Goal: Task Accomplishment & Management: Use online tool/utility

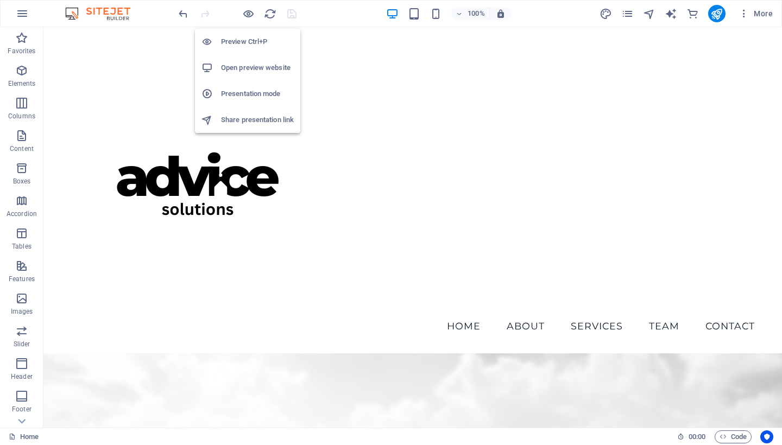
click at [237, 66] on h6 "Open preview website" at bounding box center [257, 67] width 73 height 13
click at [249, 14] on icon "button" at bounding box center [248, 14] width 12 height 12
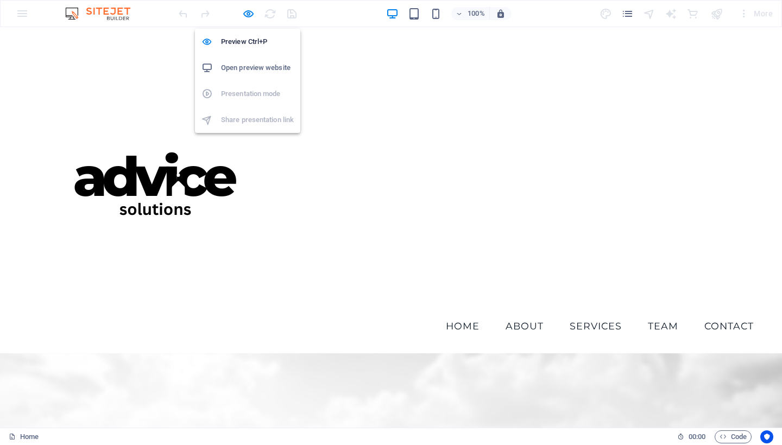
click at [247, 69] on h6 "Open preview website" at bounding box center [257, 67] width 73 height 13
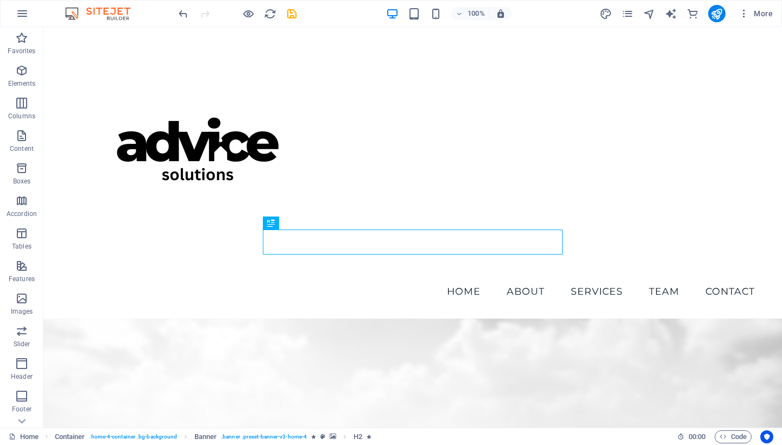
scroll to position [34, 0]
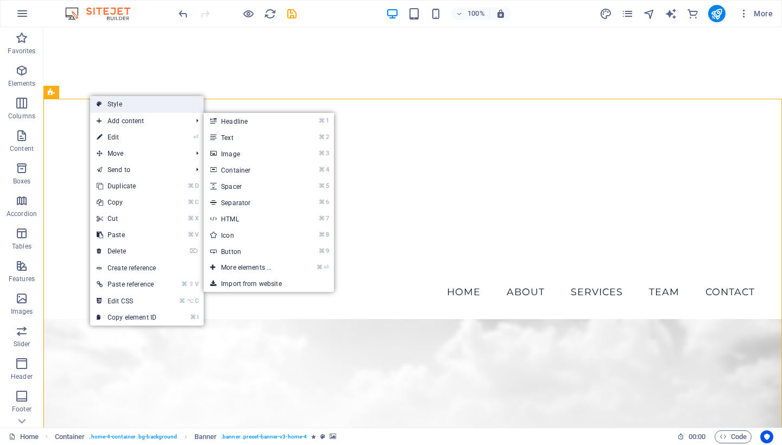
click at [129, 105] on link "Style" at bounding box center [147, 104] width 114 height 16
select select "preset-banner-v3-home-4"
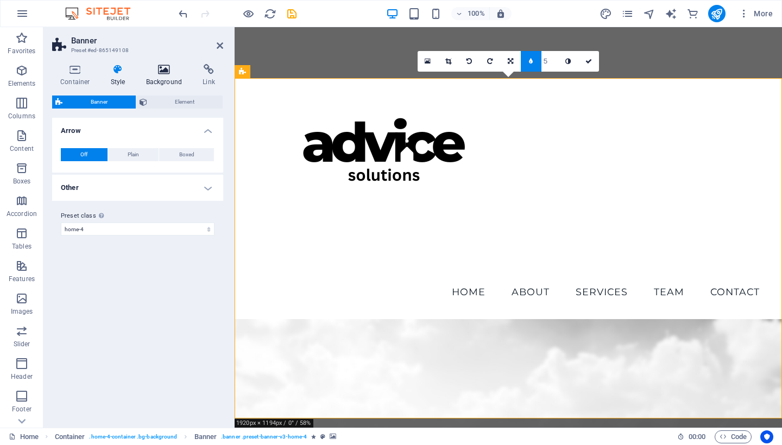
click at [165, 70] on icon at bounding box center [164, 69] width 53 height 11
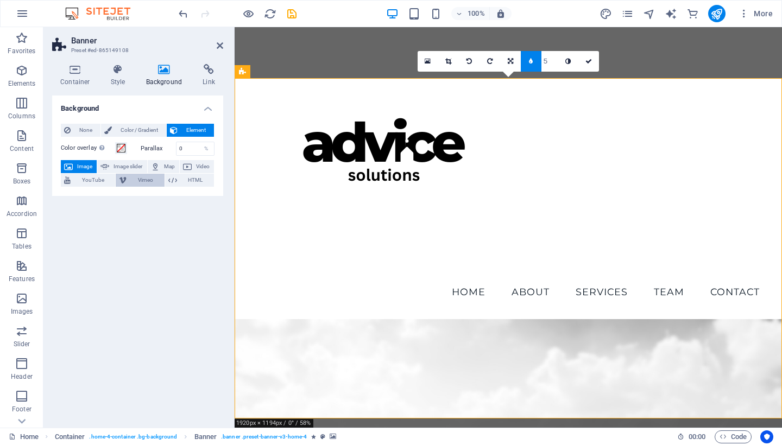
click at [136, 177] on span "Vimeo" at bounding box center [145, 180] width 31 height 13
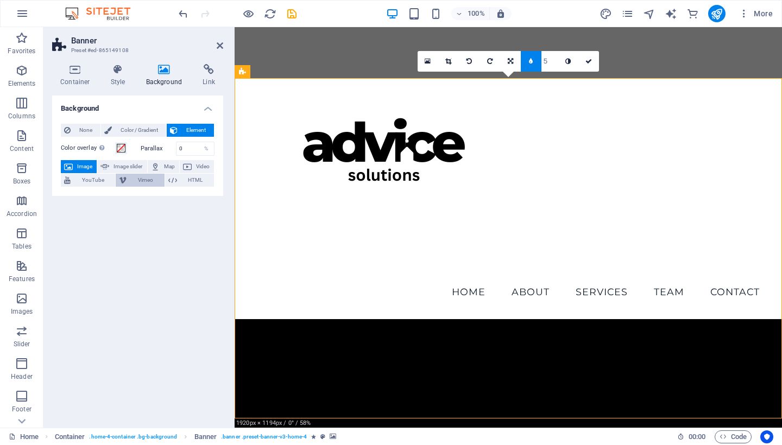
select select "ar16_9"
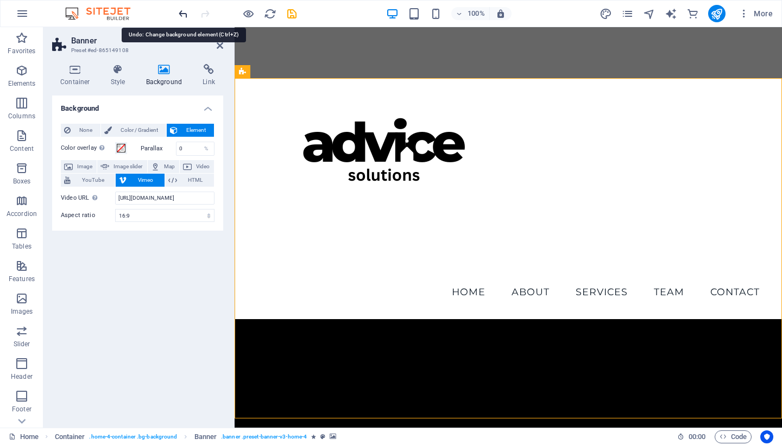
click at [184, 16] on icon "undo" at bounding box center [183, 14] width 12 height 12
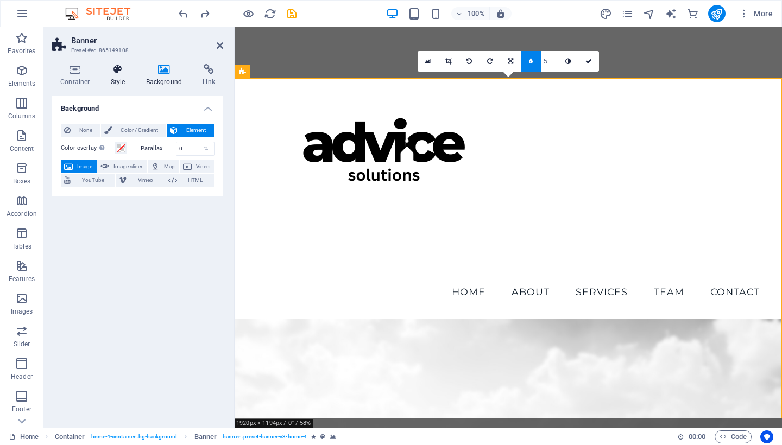
click at [114, 75] on h4 "Style" at bounding box center [120, 75] width 35 height 23
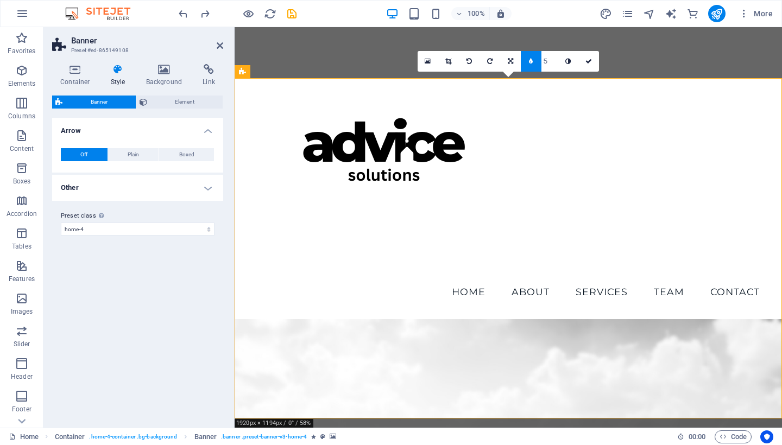
click at [201, 188] on h4 "Other" at bounding box center [137, 188] width 171 height 26
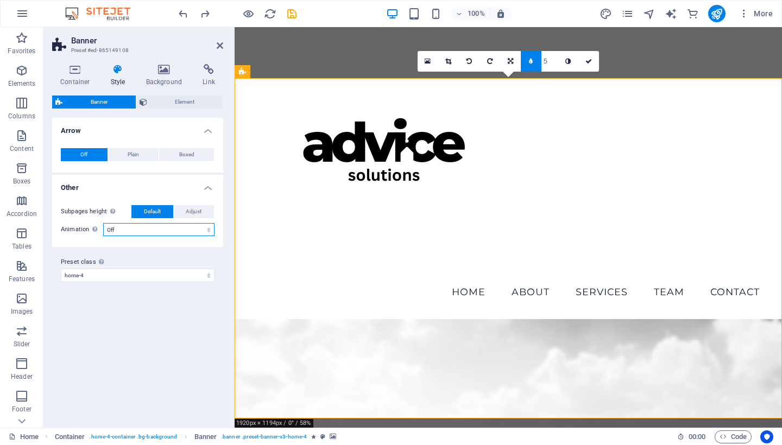
select select "zoominout"
click at [217, 46] on icon at bounding box center [220, 45] width 7 height 9
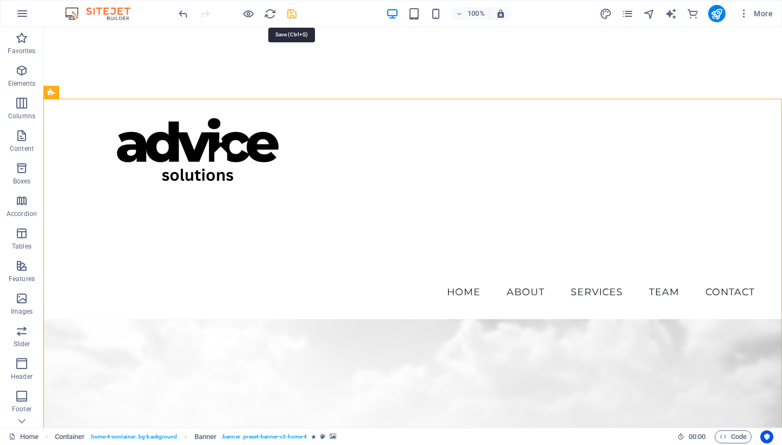
click at [291, 14] on icon "save" at bounding box center [292, 14] width 12 height 12
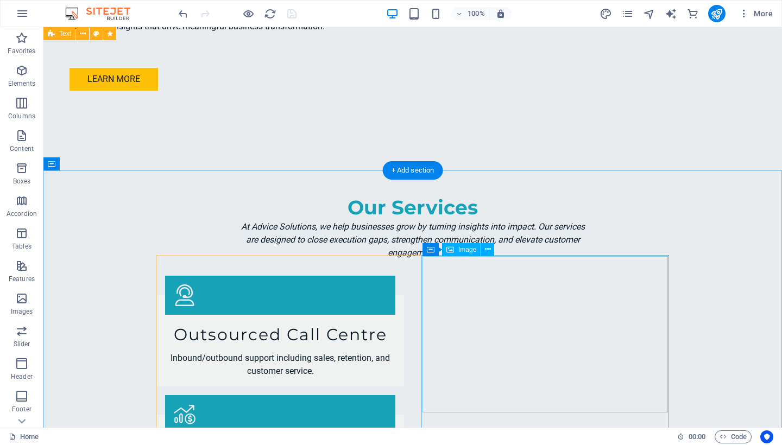
scroll to position [1754, 0]
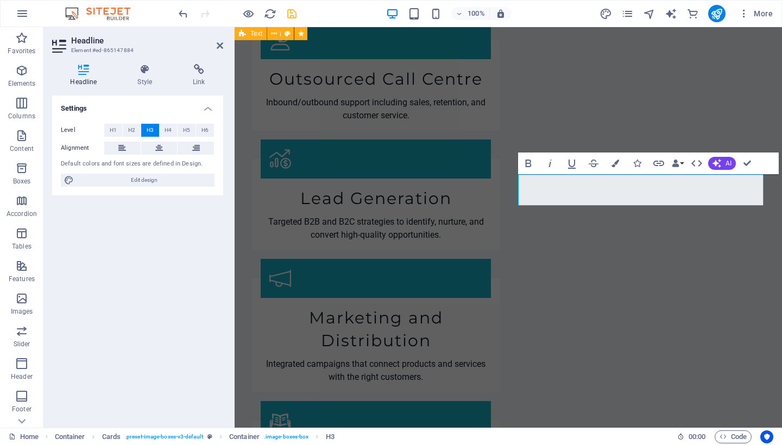
drag, startPoint x: 516, startPoint y: 137, endPoint x: 751, endPoint y: 165, distance: 236.2
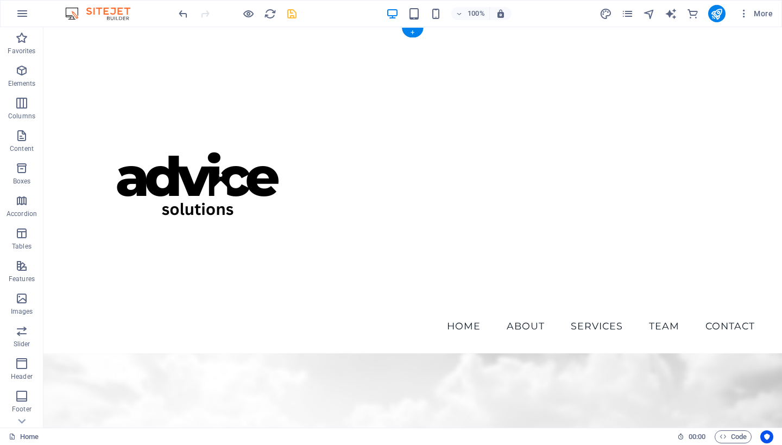
scroll to position [0, 0]
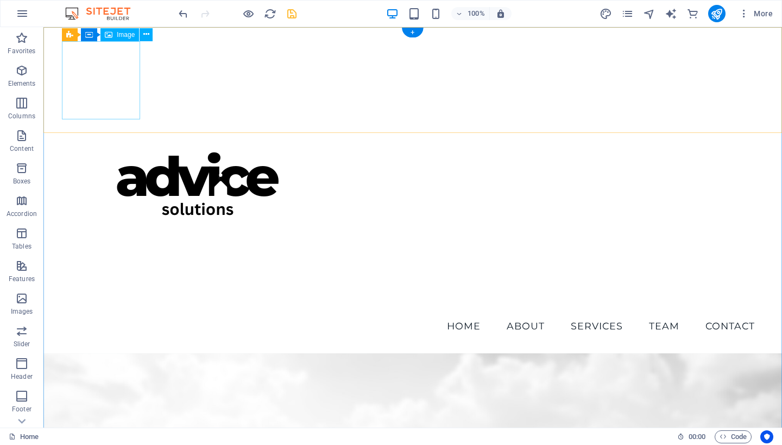
click at [112, 91] on figure at bounding box center [413, 177] width 702 height 272
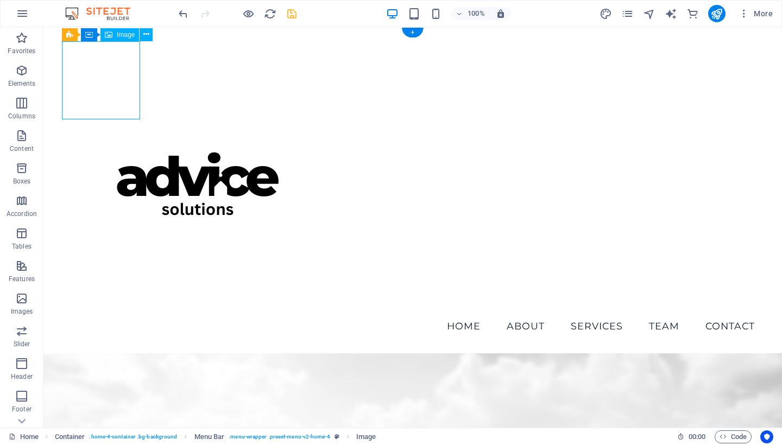
click at [112, 91] on figure at bounding box center [413, 177] width 702 height 272
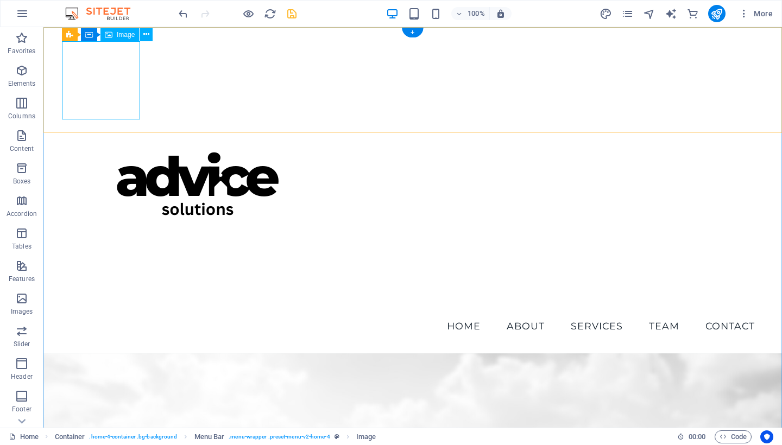
click at [149, 33] on button at bounding box center [146, 34] width 13 height 13
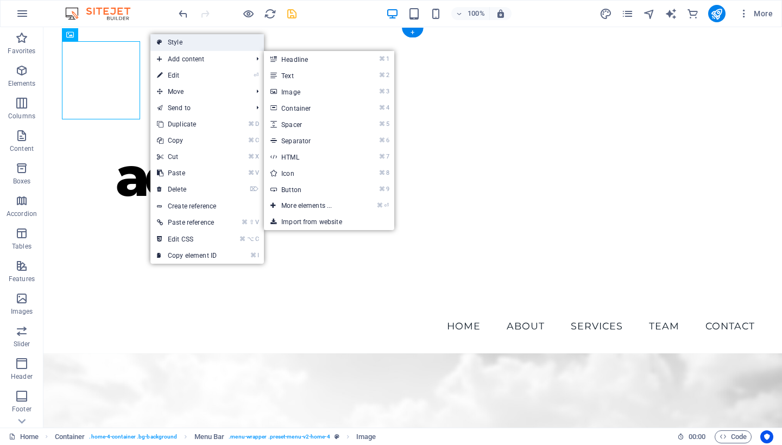
click at [185, 48] on link "Style" at bounding box center [207, 42] width 114 height 16
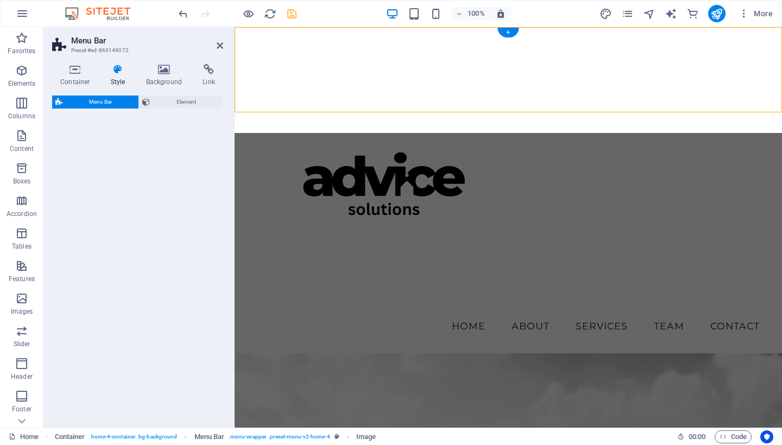
select select "vw"
select select "rem"
select select "vw"
select select "preset-menu-v2-home-4"
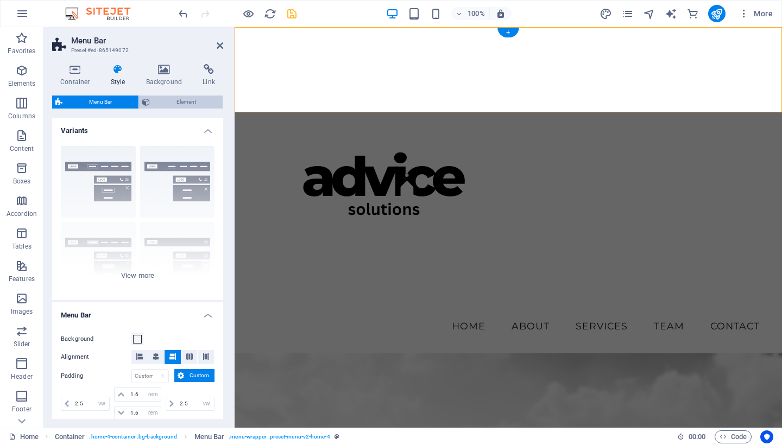
click at [186, 102] on span "Element" at bounding box center [186, 102] width 66 height 13
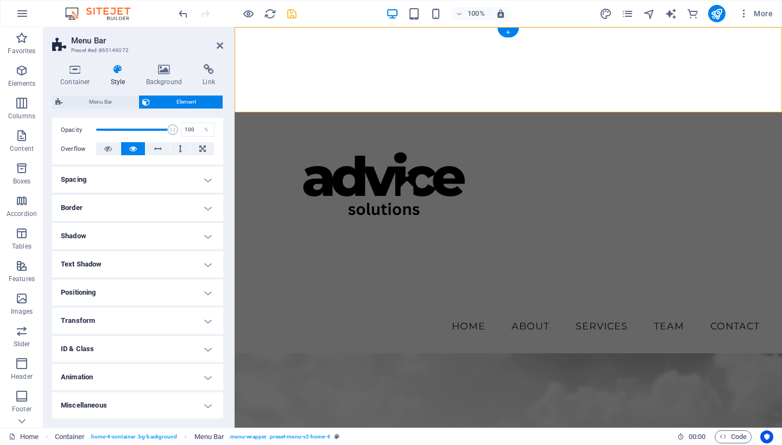
scroll to position [157, 0]
click at [205, 375] on h4 "Animation" at bounding box center [137, 379] width 171 height 26
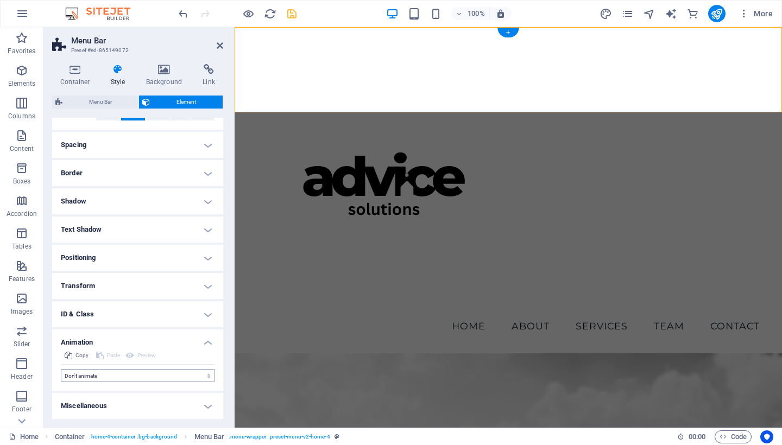
scroll to position [192, 0]
select select "pulse"
select select "scroll"
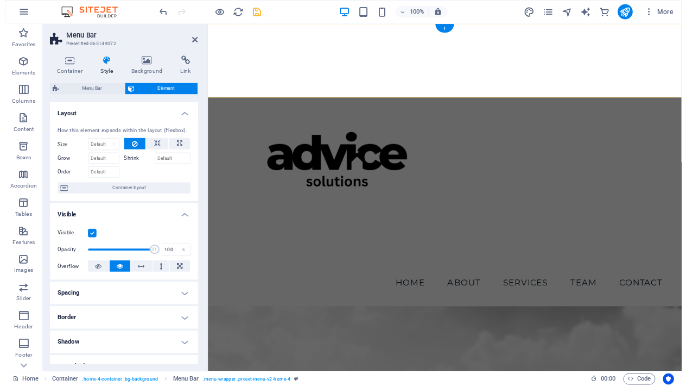
scroll to position [0, 0]
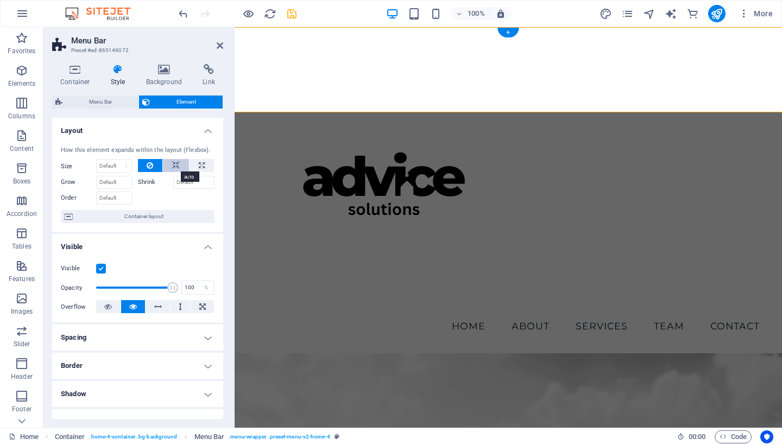
click at [181, 166] on button at bounding box center [176, 165] width 26 height 13
click at [204, 164] on button at bounding box center [202, 165] width 24 height 13
type input "100"
select select "%"
click at [114, 167] on input "100" at bounding box center [114, 166] width 35 height 13
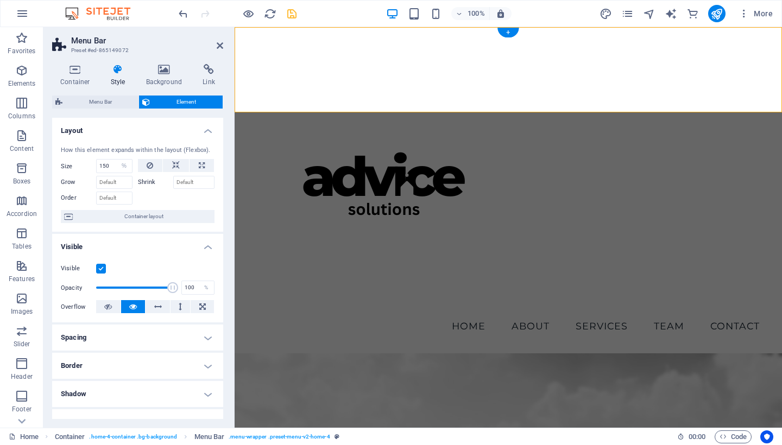
click at [180, 200] on div at bounding box center [176, 197] width 77 height 16
click at [108, 166] on input "150" at bounding box center [114, 166] width 35 height 13
type input "100"
click at [176, 163] on icon at bounding box center [176, 165] width 8 height 13
select select "DISABLED_OPTION_VALUE"
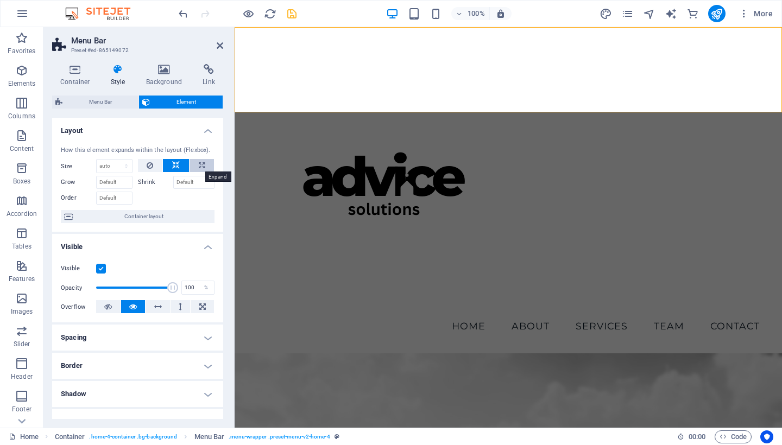
click at [199, 162] on icon at bounding box center [202, 165] width 6 height 13
type input "100"
select select "%"
click at [150, 163] on icon at bounding box center [150, 165] width 7 height 13
select select "DISABLED_OPTION_VALUE"
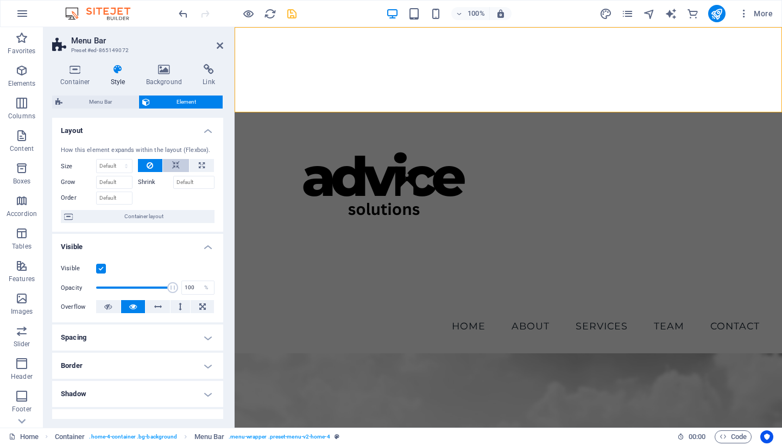
click at [179, 164] on button at bounding box center [176, 165] width 26 height 13
click at [124, 184] on input "Grow" at bounding box center [114, 182] width 36 height 13
click at [218, 49] on icon at bounding box center [220, 45] width 7 height 9
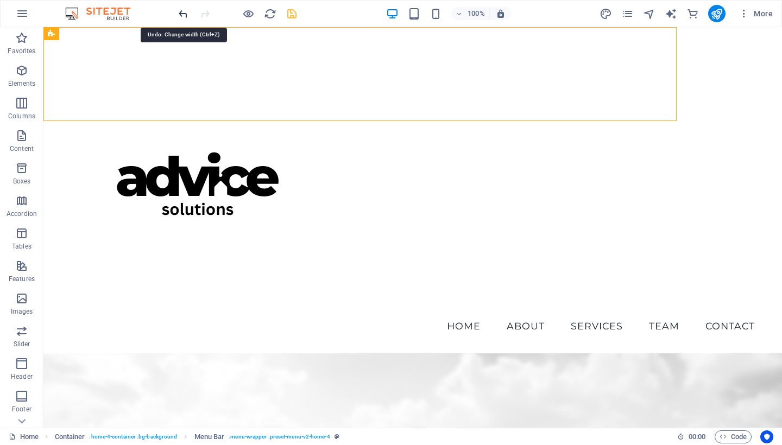
click at [184, 15] on icon "undo" at bounding box center [183, 14] width 12 height 12
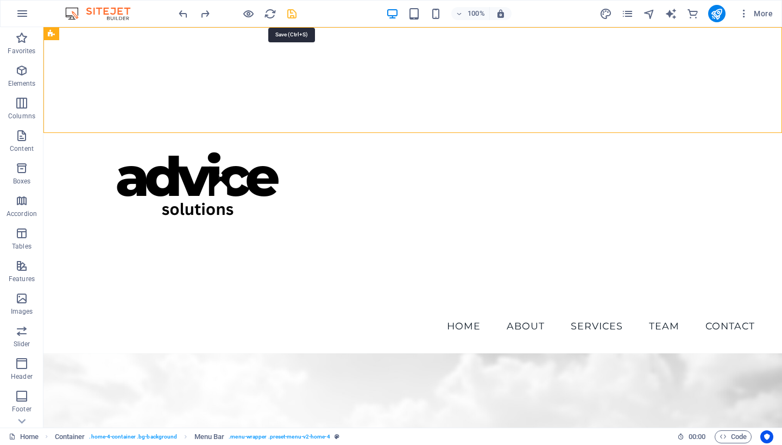
click at [290, 14] on icon "save" at bounding box center [292, 14] width 12 height 12
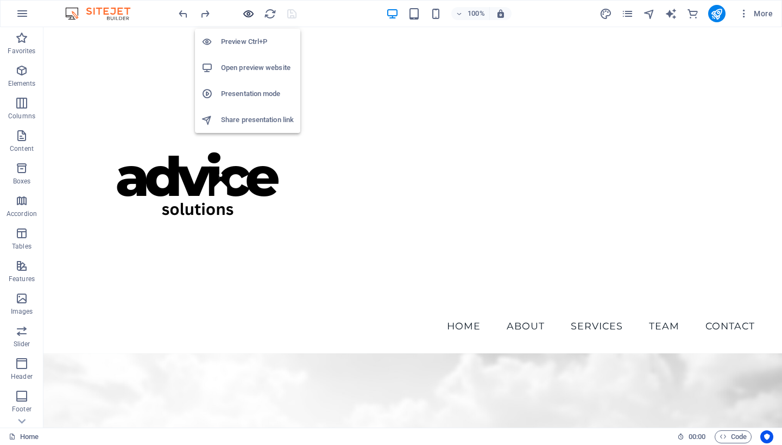
click at [246, 16] on icon "button" at bounding box center [248, 14] width 12 height 12
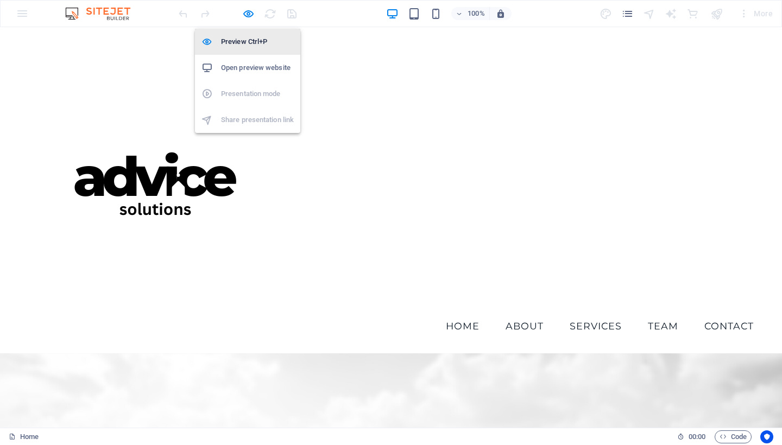
click at [246, 44] on h6 "Preview Ctrl+P" at bounding box center [257, 41] width 73 height 13
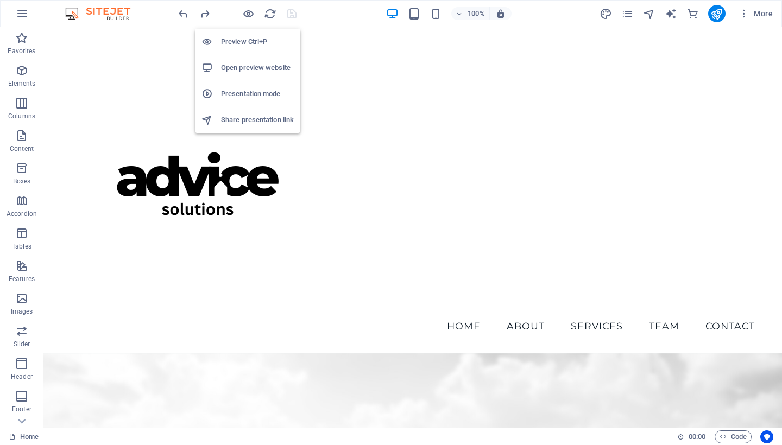
click at [246, 44] on h6 "Preview Ctrl+P" at bounding box center [257, 41] width 73 height 13
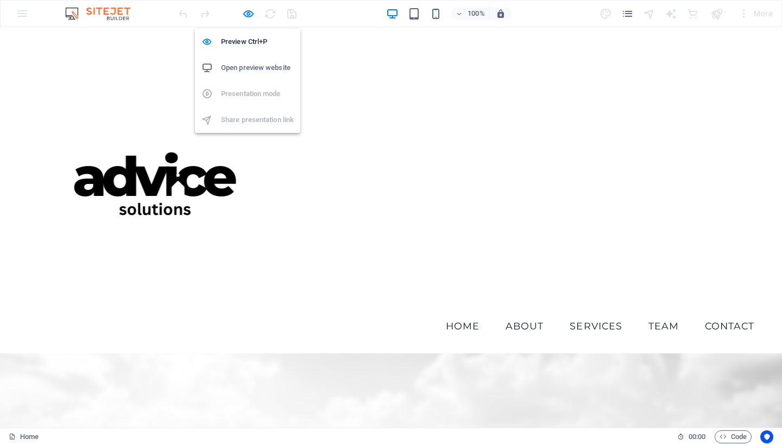
click at [244, 69] on h6 "Open preview website" at bounding box center [257, 67] width 73 height 13
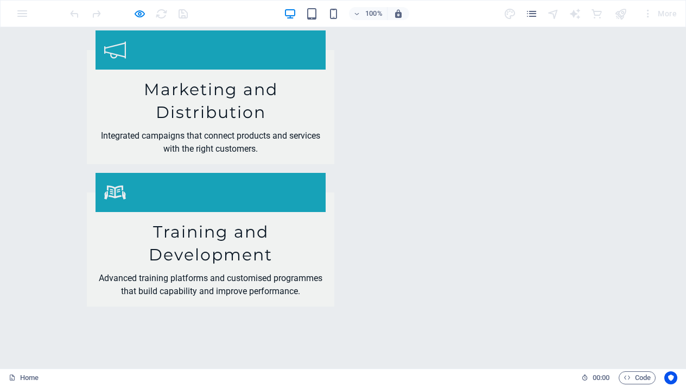
scroll to position [1832, 0]
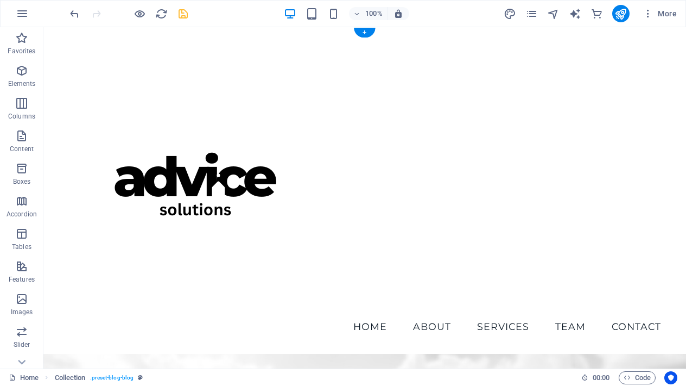
scroll to position [0, 0]
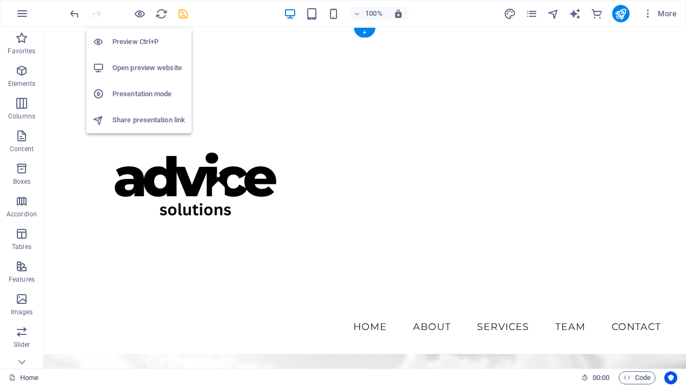
click at [142, 71] on h6 "Open preview website" at bounding box center [148, 67] width 73 height 13
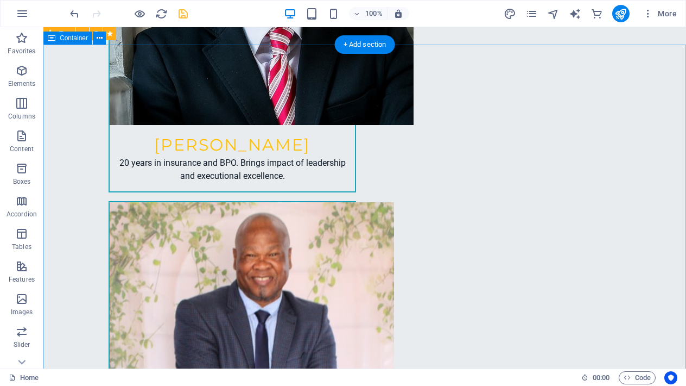
scroll to position [2914, 0]
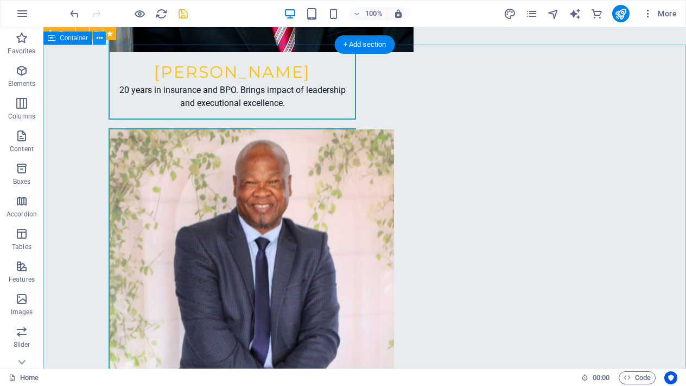
click at [100, 39] on icon at bounding box center [100, 38] width 6 height 11
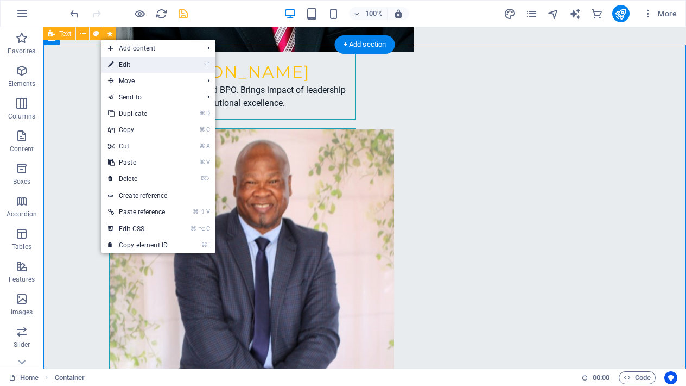
click at [112, 64] on icon at bounding box center [110, 64] width 5 height 16
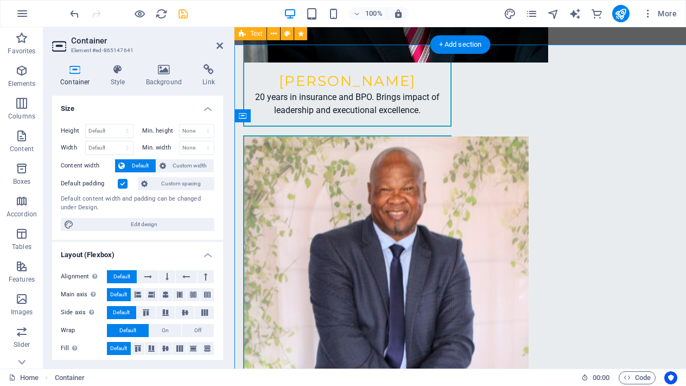
drag, startPoint x: 145, startPoint y: 61, endPoint x: 46, endPoint y: 116, distance: 113.0
click at [145, 61] on div "Container Element #ed-865147641 Container Style Background Link Size Height Def…" at bounding box center [364, 197] width 643 height 341
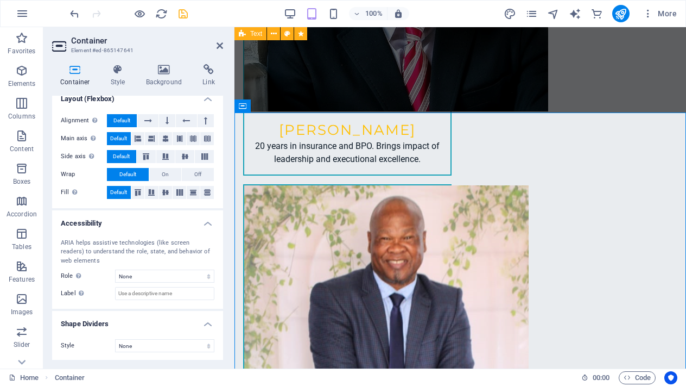
scroll to position [155, 0]
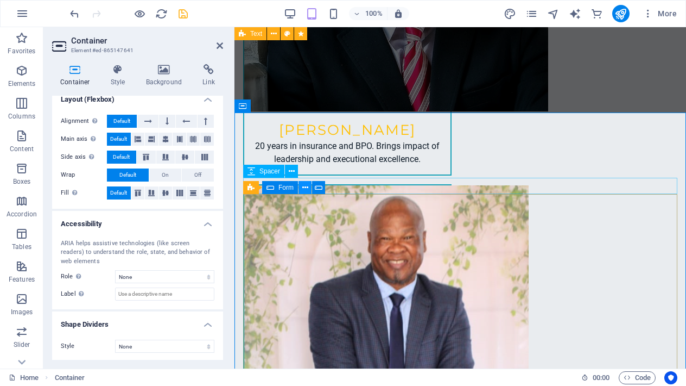
click at [305, 190] on icon at bounding box center [306, 187] width 6 height 11
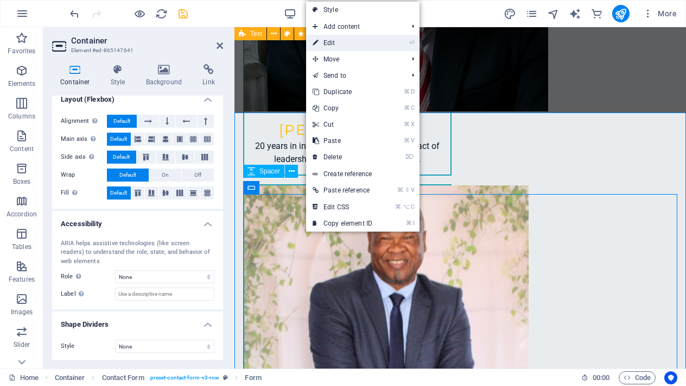
click at [339, 46] on link "⏎ Edit" at bounding box center [342, 43] width 73 height 16
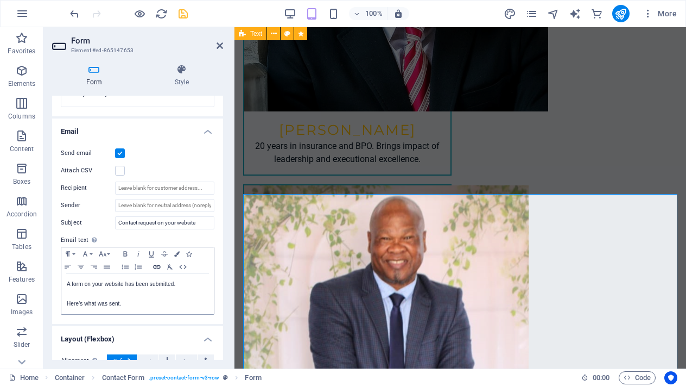
scroll to position [263, 0]
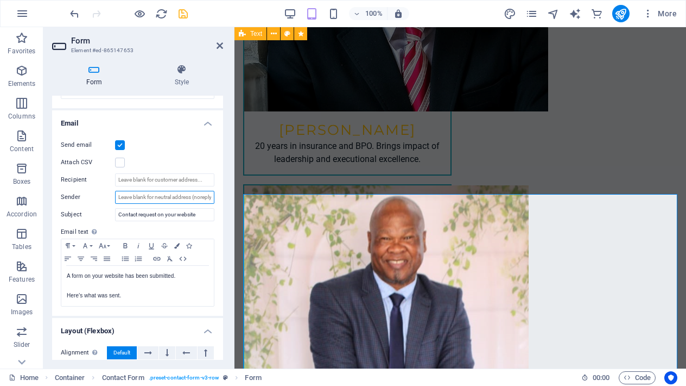
click at [207, 198] on input "Sender" at bounding box center [164, 197] width 99 height 13
click at [200, 195] on input "Sender" at bounding box center [164, 197] width 99 height 13
click at [211, 196] on input "Sender" at bounding box center [164, 197] width 99 height 13
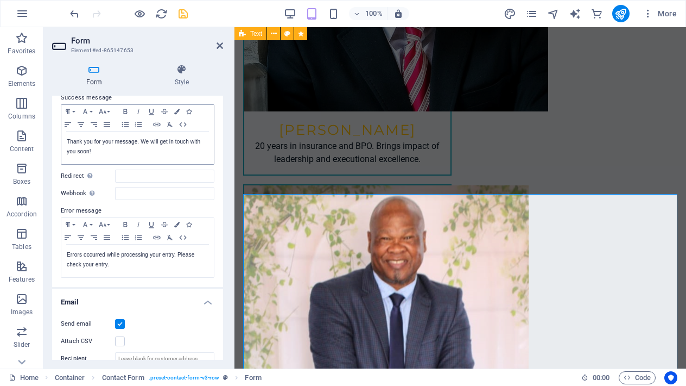
scroll to position [87, 0]
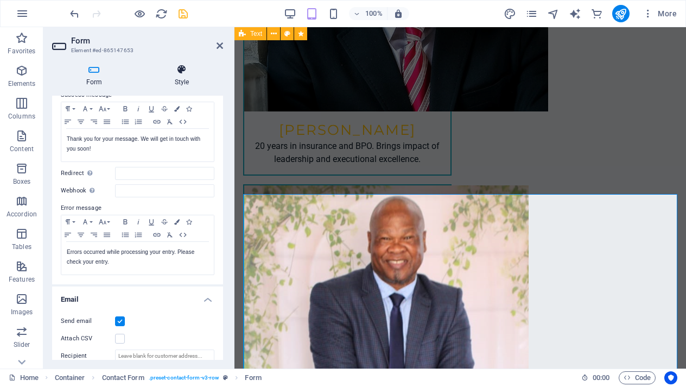
click at [181, 77] on h4 "Style" at bounding box center [182, 75] width 83 height 23
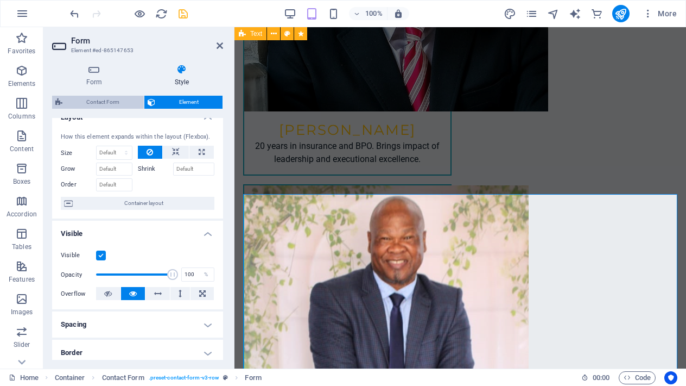
scroll to position [0, 0]
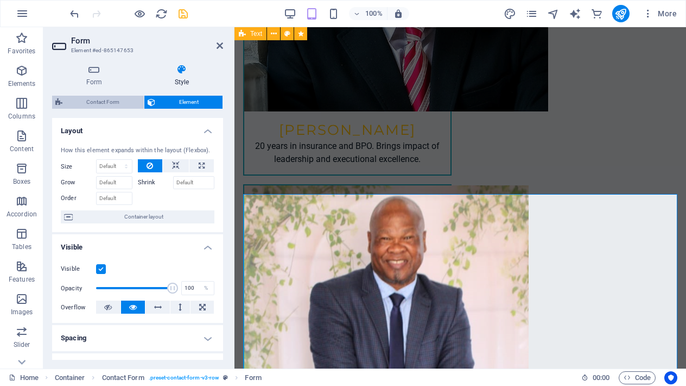
click at [110, 102] on span "Contact Form" at bounding box center [103, 102] width 75 height 13
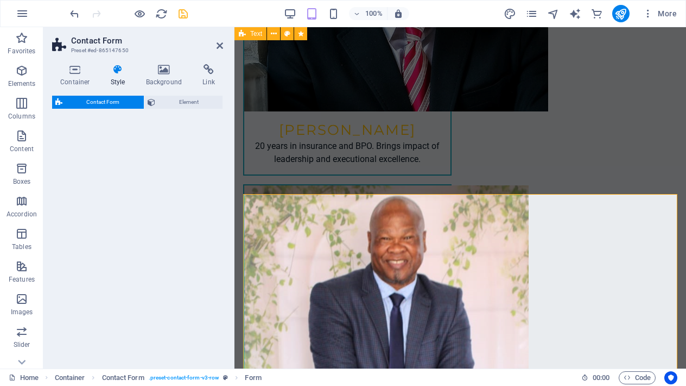
select select "rem"
select select "preset-contact-form-v3-row"
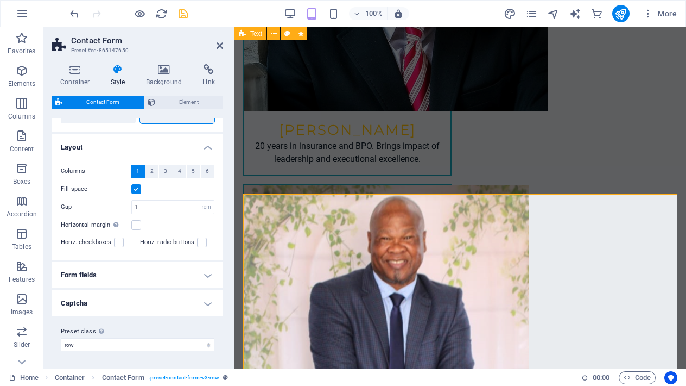
scroll to position [170, 0]
click at [207, 305] on h4 "Captcha" at bounding box center [137, 304] width 171 height 26
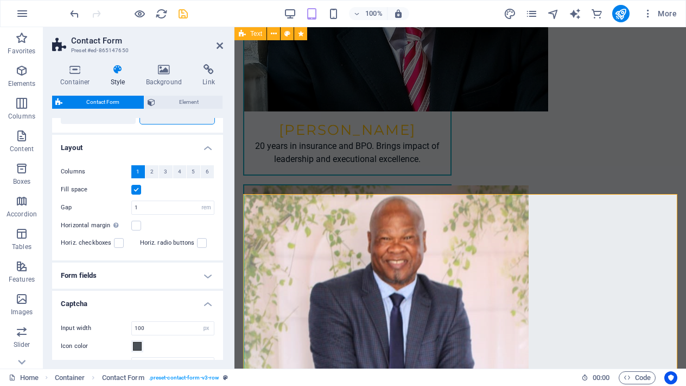
click at [205, 275] on h4 "Form fields" at bounding box center [137, 275] width 171 height 26
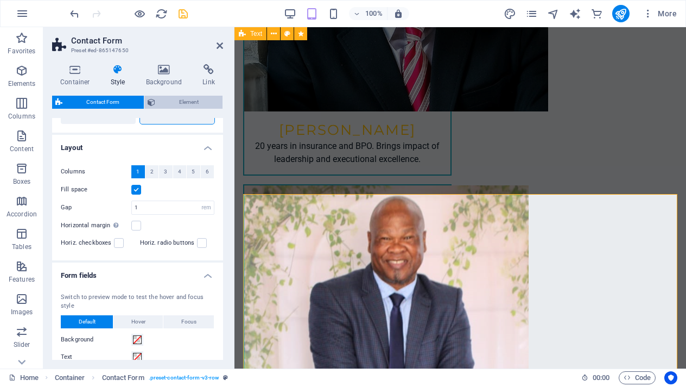
scroll to position [0, 0]
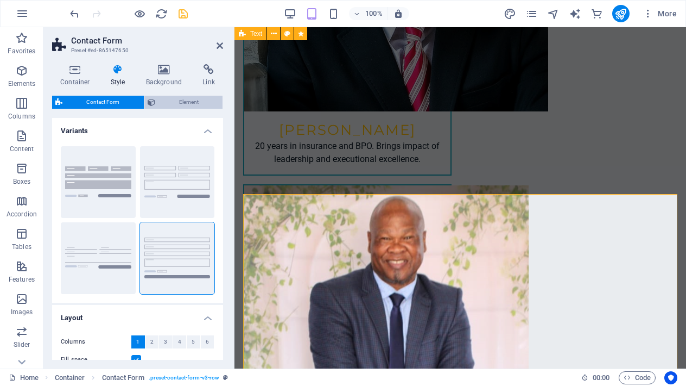
click at [182, 102] on span "Element" at bounding box center [189, 102] width 61 height 13
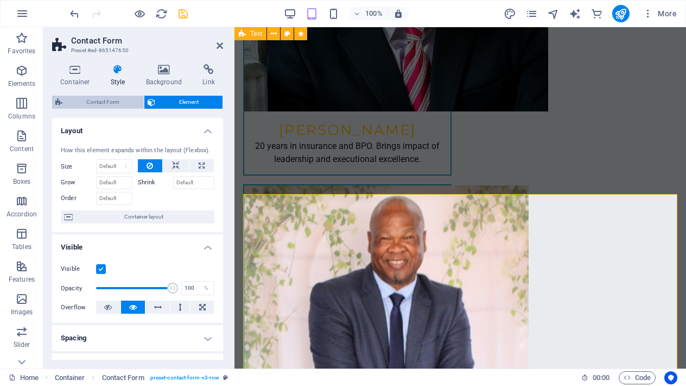
click at [100, 99] on span "Contact Form" at bounding box center [103, 102] width 75 height 13
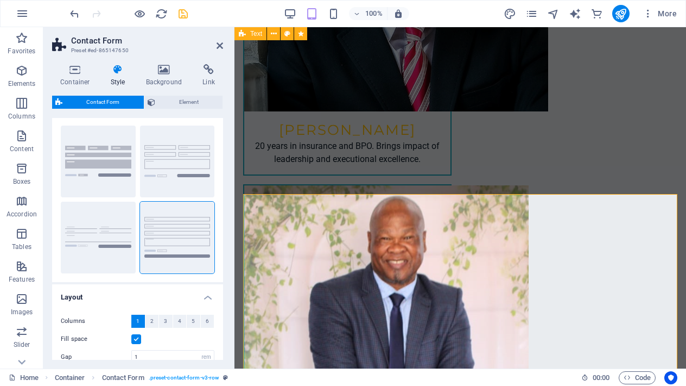
scroll to position [27, 0]
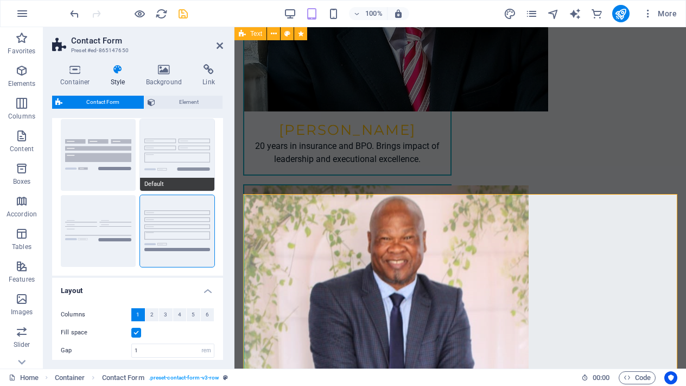
click at [150, 150] on button "Default" at bounding box center [177, 155] width 75 height 72
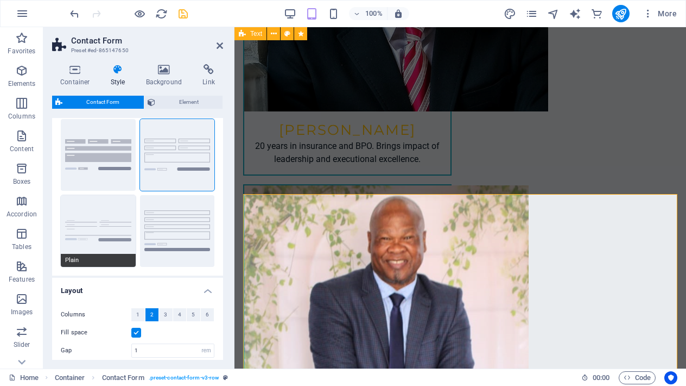
click at [117, 234] on button "Plain" at bounding box center [98, 231] width 75 height 72
select select "DISABLED_OPTION_VALUE"
type input "0"
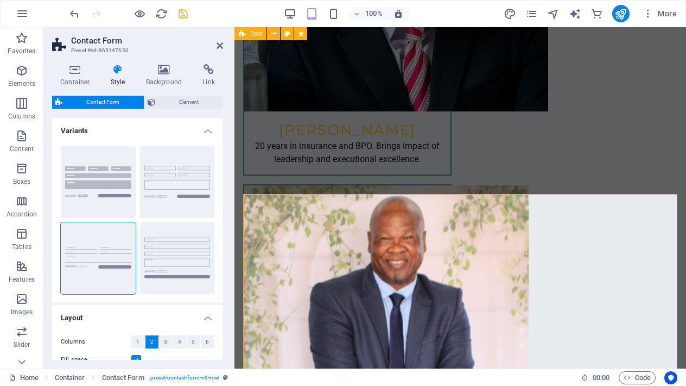
scroll to position [0, 0]
click at [219, 48] on icon at bounding box center [220, 45] width 7 height 9
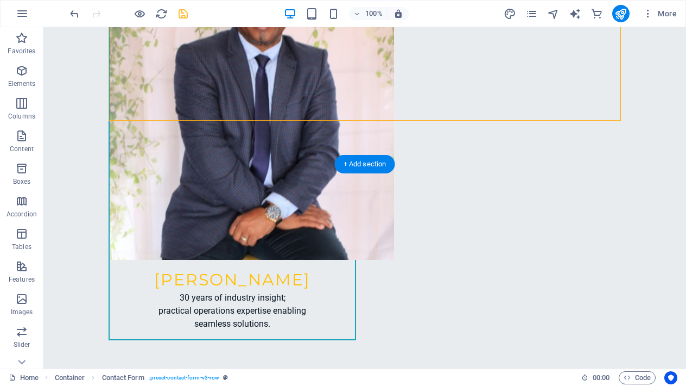
scroll to position [3098, 0]
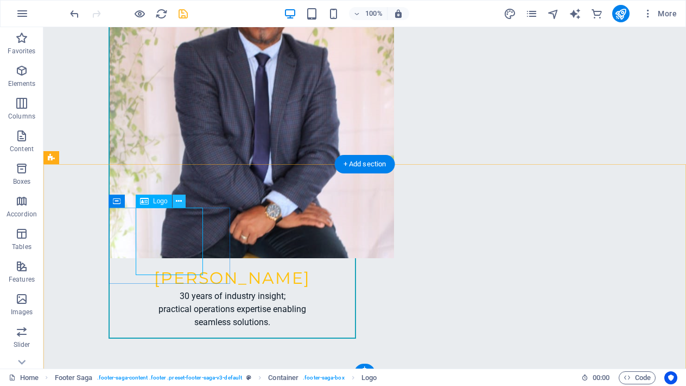
click at [181, 201] on icon at bounding box center [179, 201] width 6 height 11
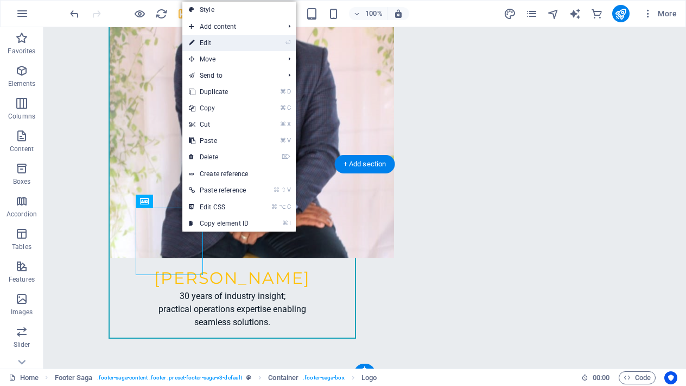
click at [245, 46] on link "⏎ Edit" at bounding box center [218, 43] width 73 height 16
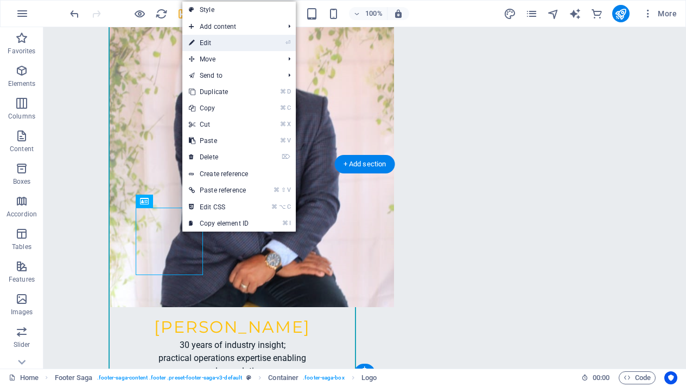
select select "px"
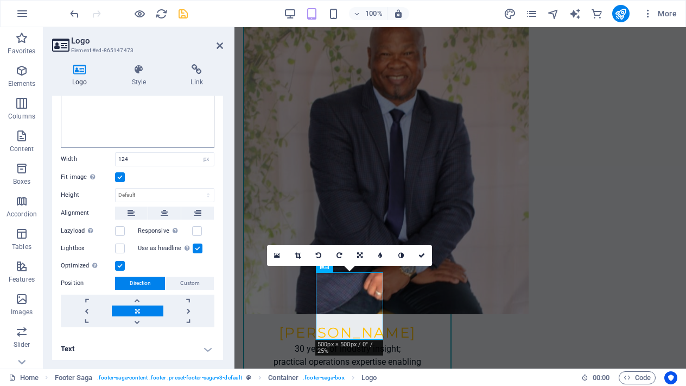
scroll to position [147, 0]
click at [123, 173] on label at bounding box center [120, 178] width 10 height 10
click at [0, 0] on input "Fit image Automatically fit image to a fixed width and height" at bounding box center [0, 0] width 0 height 0
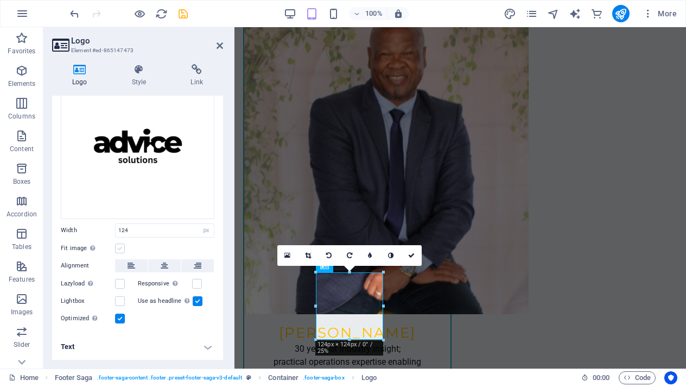
scroll to position [74, 0]
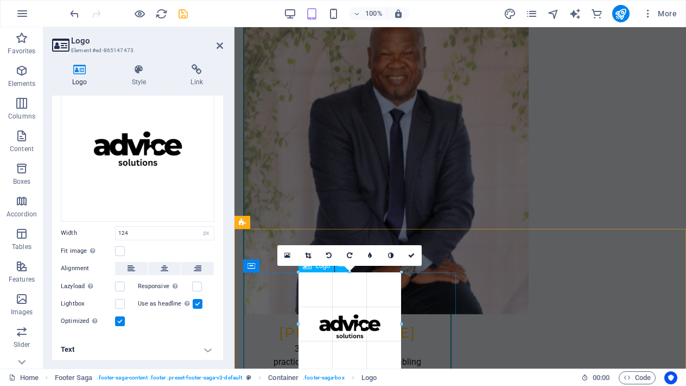
drag, startPoint x: 384, startPoint y: 338, endPoint x: 420, endPoint y: 367, distance: 46.7
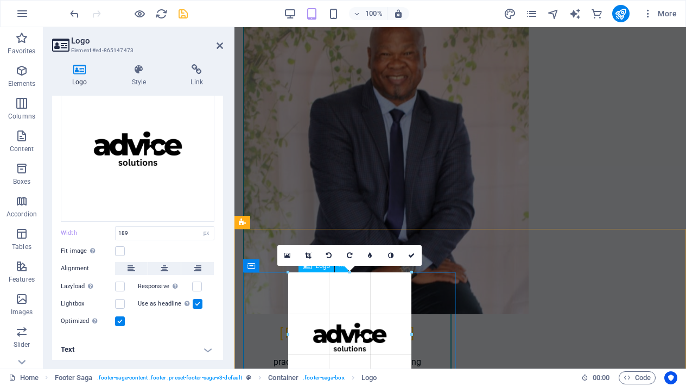
drag, startPoint x: 299, startPoint y: 274, endPoint x: 276, endPoint y: 256, distance: 29.0
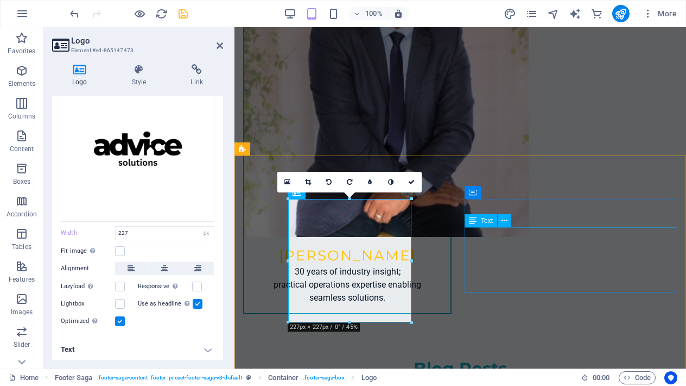
scroll to position [3178, 0]
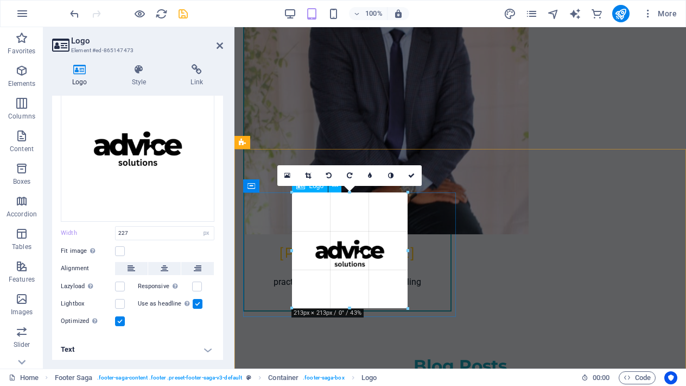
drag, startPoint x: 409, startPoint y: 314, endPoint x: 402, endPoint y: 304, distance: 12.8
type input "213"
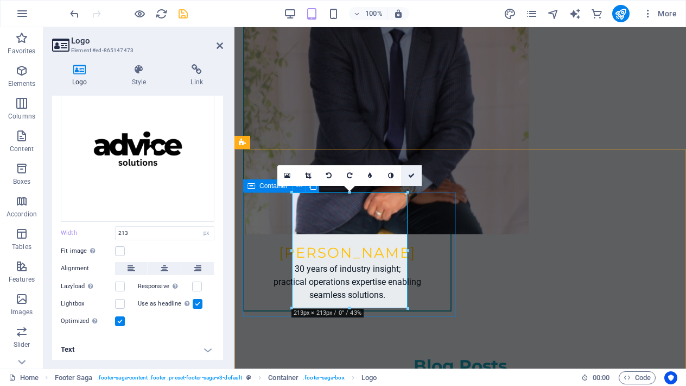
click at [411, 177] on icon at bounding box center [411, 175] width 7 height 7
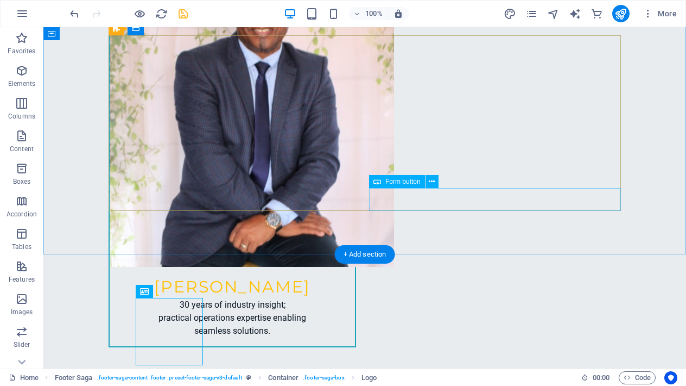
scroll to position [3008, 0]
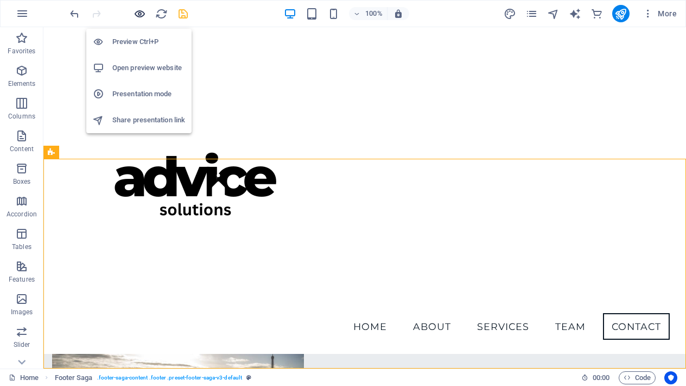
click at [139, 14] on icon "button" at bounding box center [140, 14] width 12 height 12
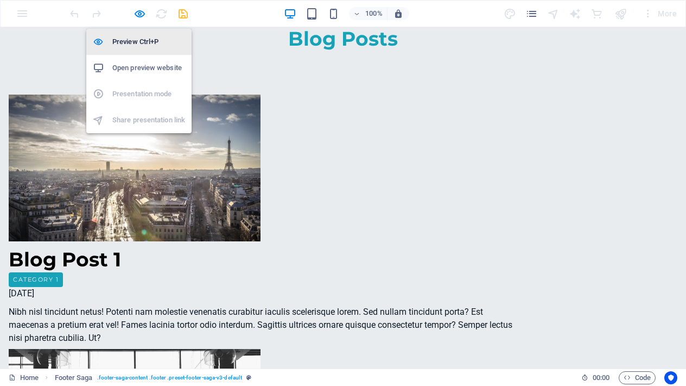
scroll to position [2687, 0]
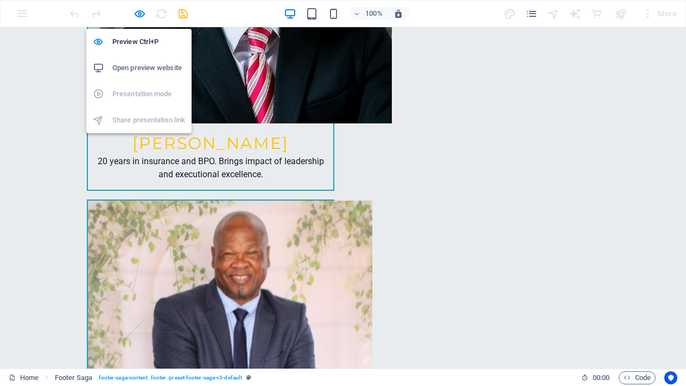
click at [140, 70] on h6 "Open preview website" at bounding box center [148, 67] width 73 height 13
